Goal: Information Seeking & Learning: Learn about a topic

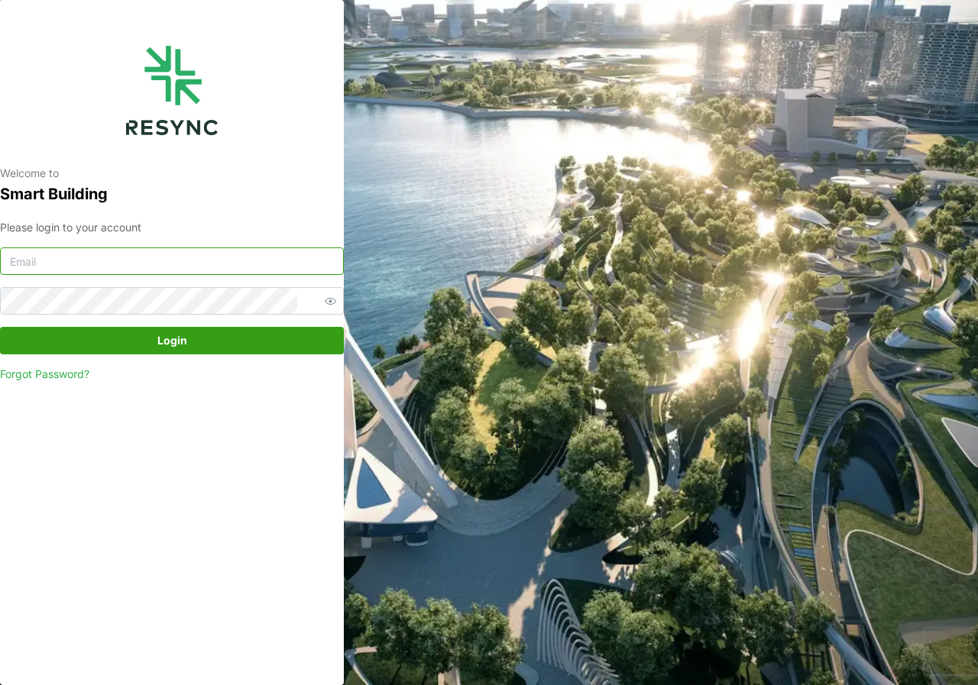
type input "[DOMAIN_NAME][EMAIL_ADDRESS][DOMAIN_NAME]"
click at [165, 339] on span "Login" at bounding box center [172, 341] width 30 height 26
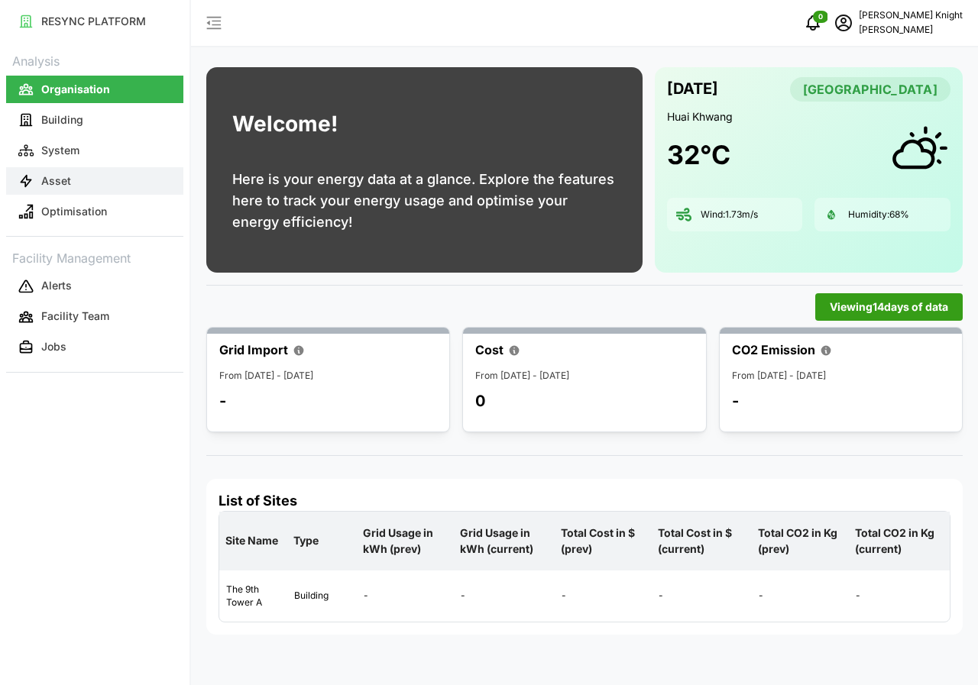
click at [89, 177] on button "Asset" at bounding box center [94, 180] width 177 height 27
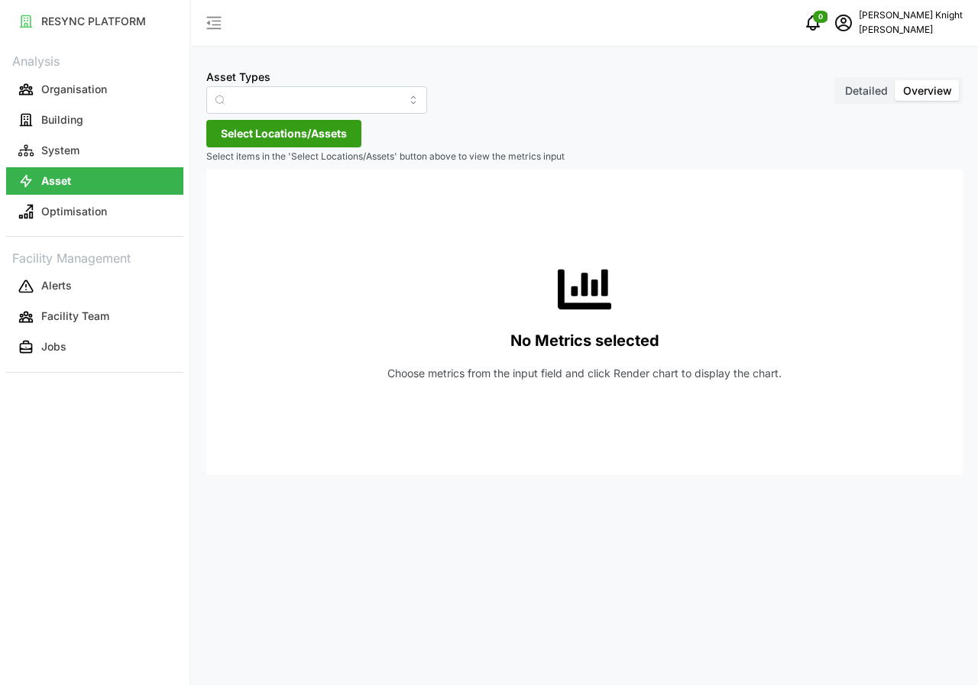
type input "Air Handling Unit"
click at [868, 88] on span "Detailed" at bounding box center [866, 90] width 43 height 13
click at [837, 80] on input "Detailed" at bounding box center [837, 80] width 0 height 0
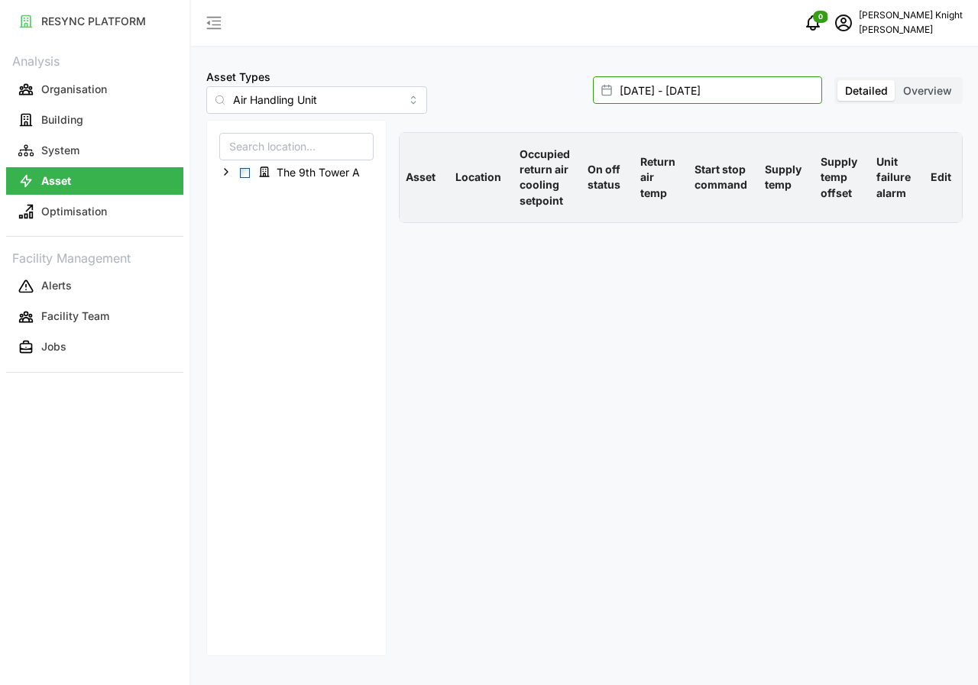
click at [657, 84] on input "01 Oct 2025 - 01 Oct 2025" at bounding box center [707, 89] width 229 height 27
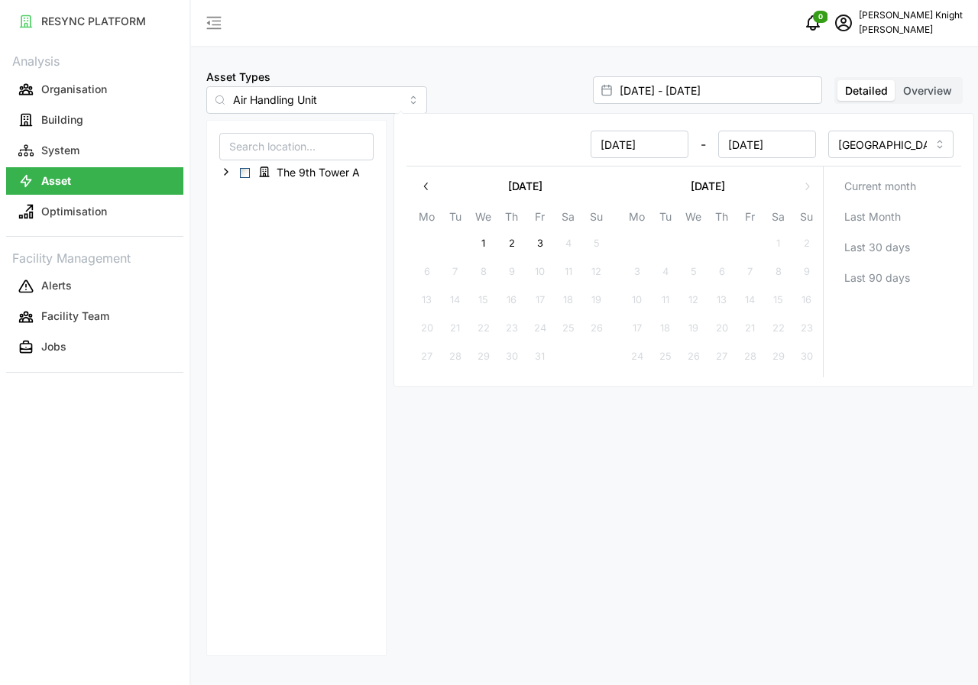
click at [539, 243] on button "3" at bounding box center [539, 243] width 27 height 27
type input "01 Oct 2025 - 03 Oct 2025"
type input "03 Oct 2025"
click at [539, 243] on button "3" at bounding box center [539, 243] width 27 height 27
type input "03 Oct 2025 - 03 Oct 2025"
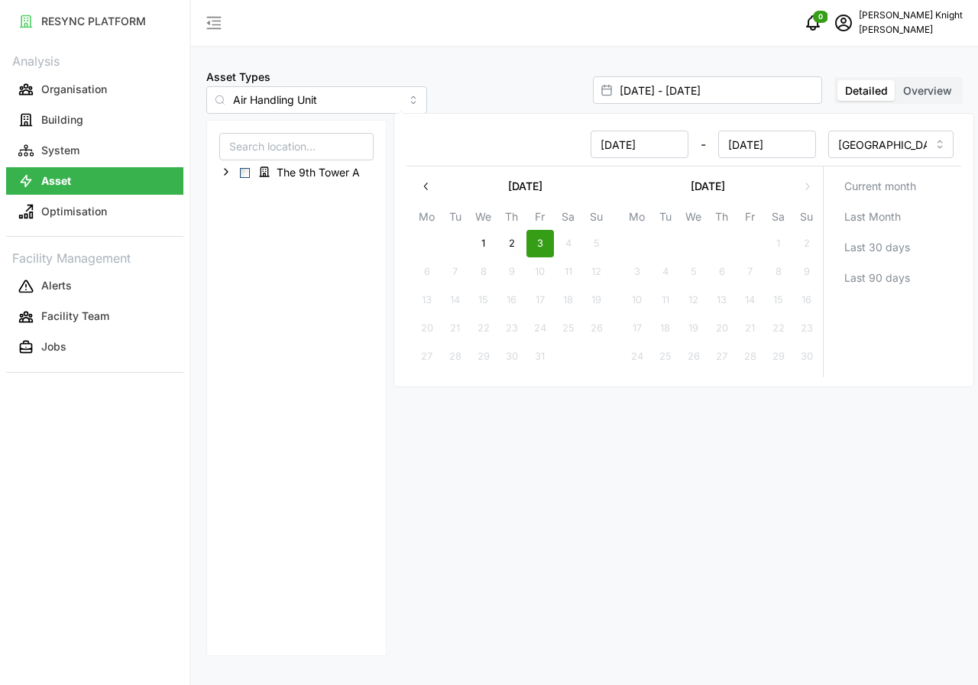
type input "03 Oct 2025"
click at [539, 243] on button "3" at bounding box center [539, 243] width 27 height 27
click at [247, 170] on span "Select The 9th Tower A" at bounding box center [245, 173] width 10 height 10
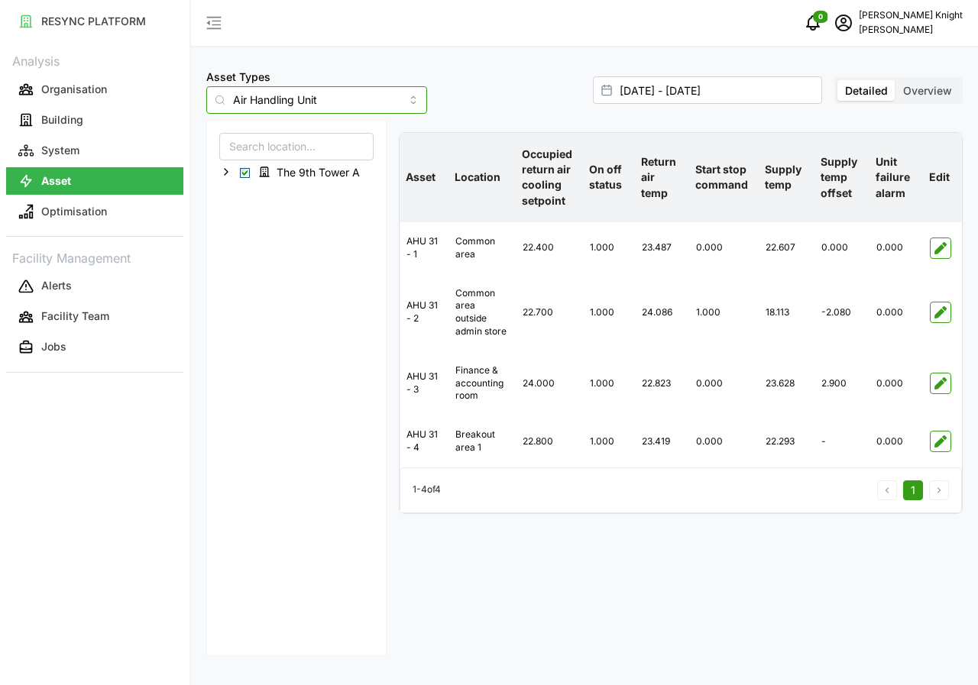
click at [393, 101] on input "Air Handling Unit" at bounding box center [316, 99] width 221 height 27
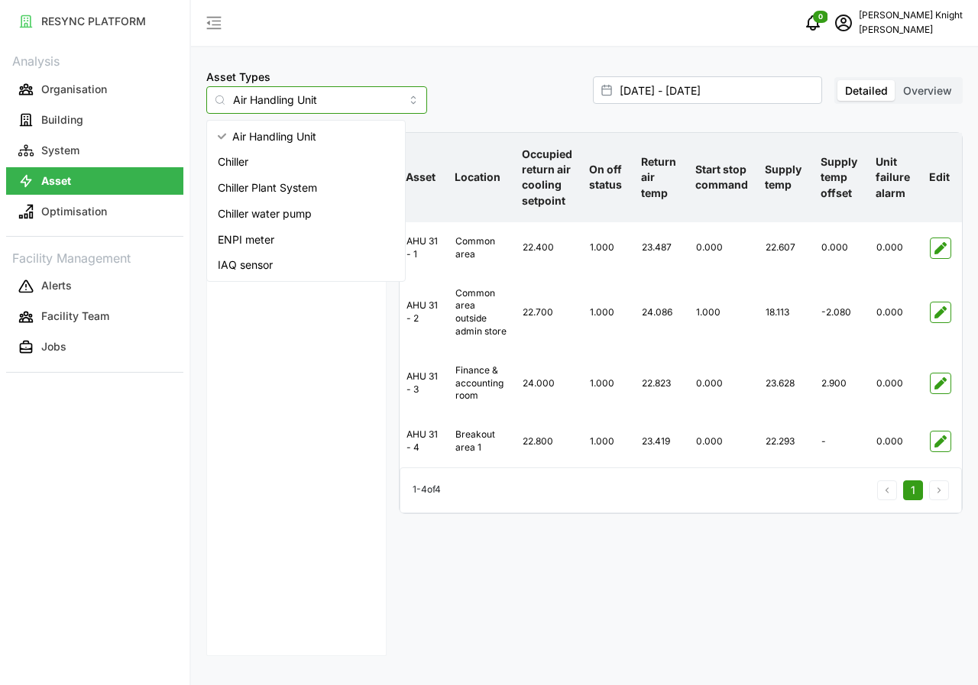
click at [263, 268] on span "IAQ sensor" at bounding box center [245, 265] width 55 height 17
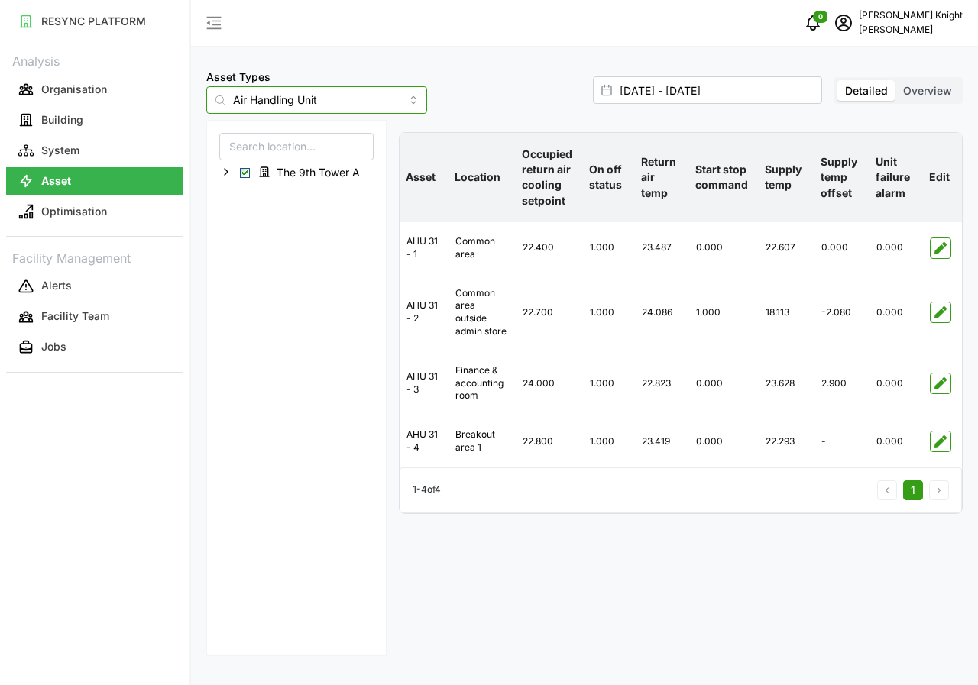
type input "IAQ sensor"
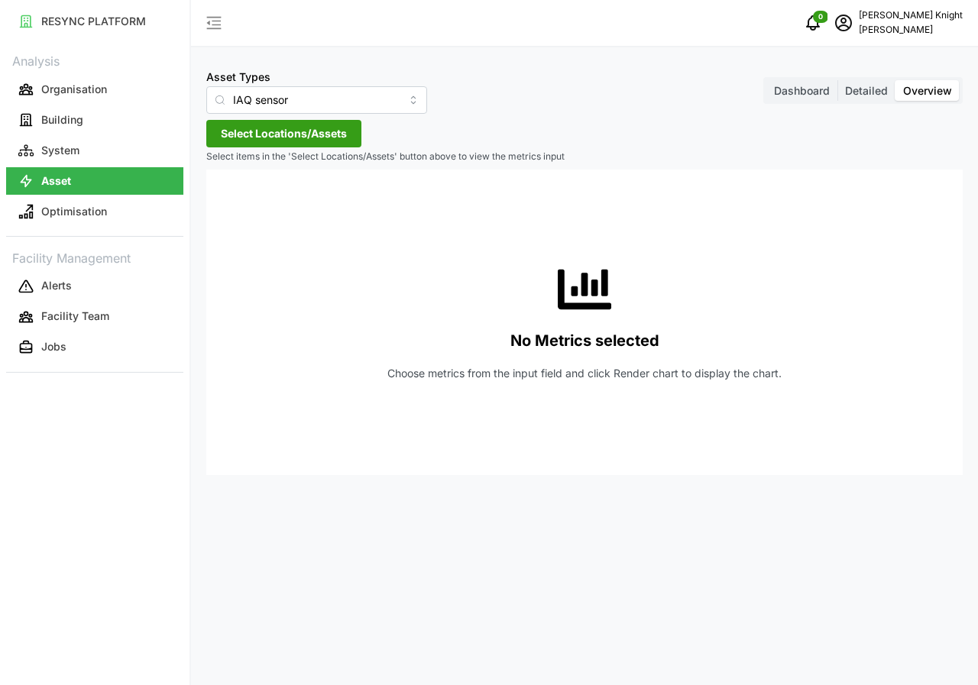
click at [864, 95] on span "Detailed" at bounding box center [866, 90] width 43 height 13
click at [837, 80] on input "Detailed" at bounding box center [837, 80] width 0 height 0
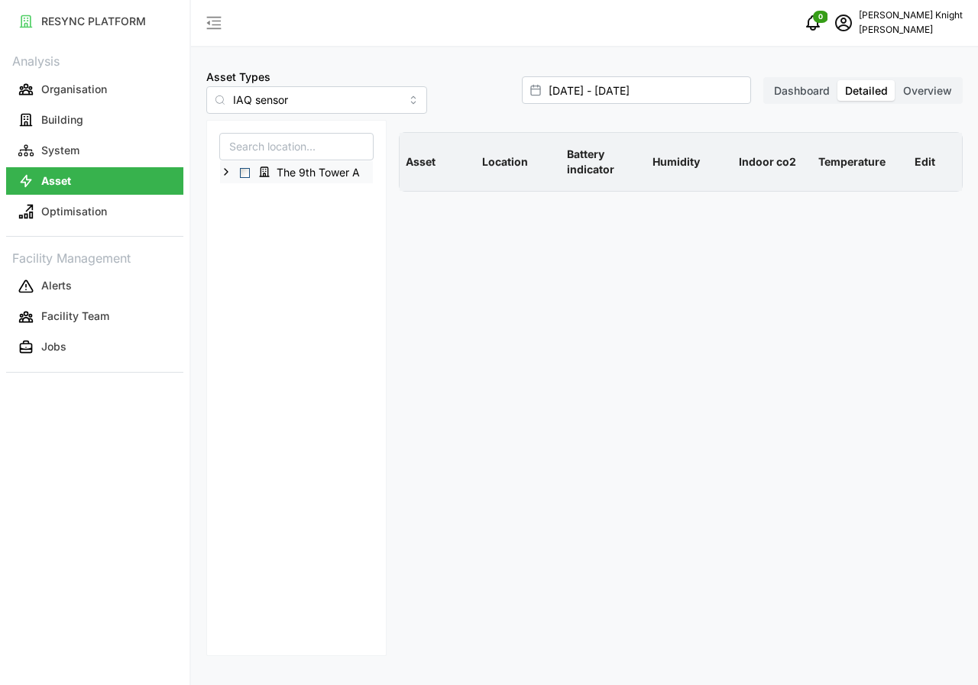
click at [244, 176] on span "Select The 9th Tower A" at bounding box center [245, 173] width 10 height 10
